Goal: Information Seeking & Learning: Learn about a topic

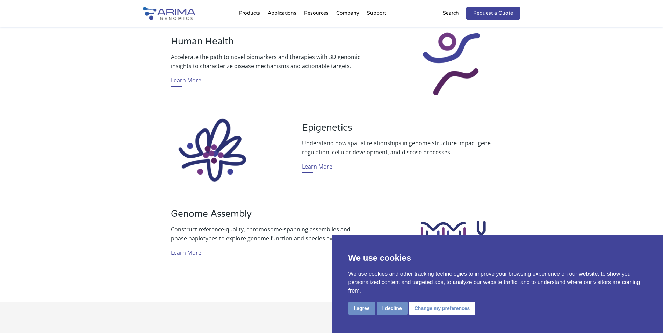
scroll to position [475, 0]
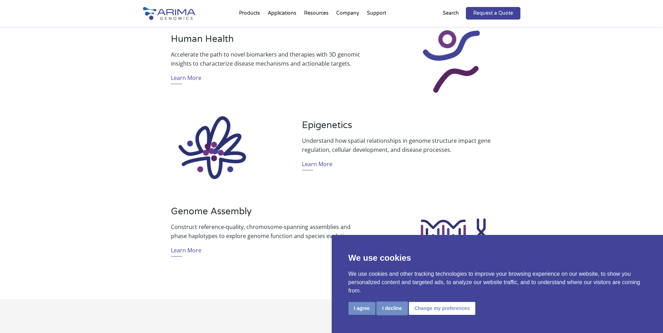
click at [390, 304] on button "I decline" at bounding box center [392, 308] width 31 height 13
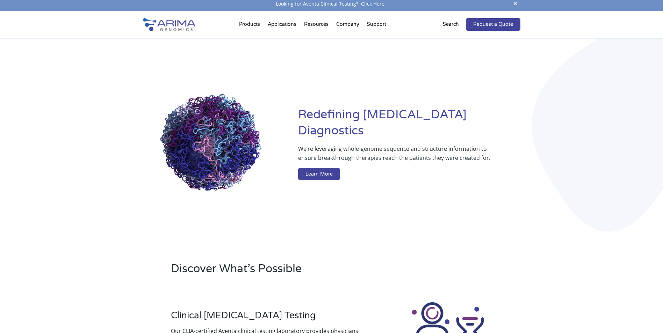
scroll to position [0, 0]
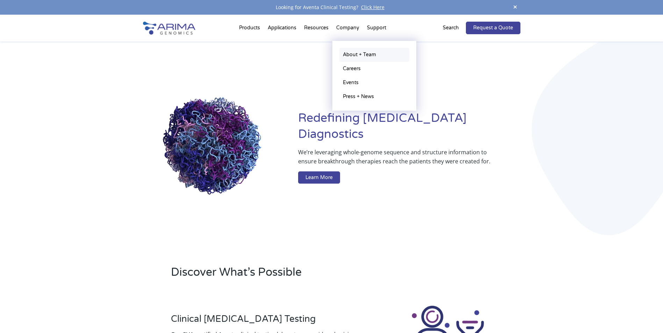
click at [351, 50] on link "About + Team" at bounding box center [374, 55] width 70 height 14
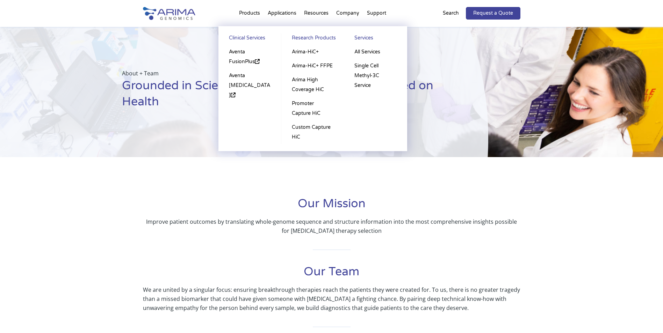
click at [251, 18] on li "Products Clinical Services Aventa FusionPlus Aventa Lymphoma Research Products …" at bounding box center [249, 15] width 29 height 24
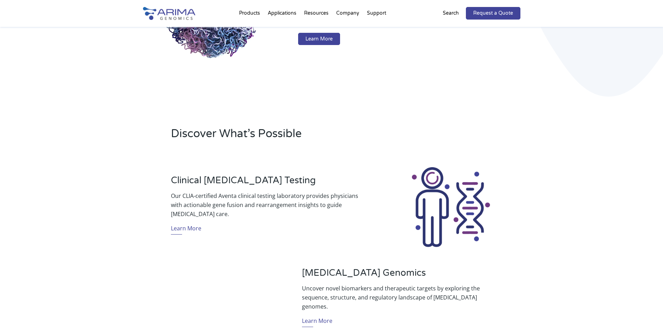
scroll to position [140, 0]
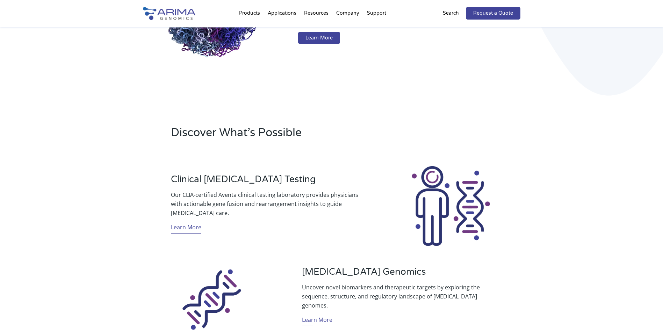
click at [189, 228] on link "Learn More" at bounding box center [186, 228] width 30 height 11
